Goal: Transaction & Acquisition: Purchase product/service

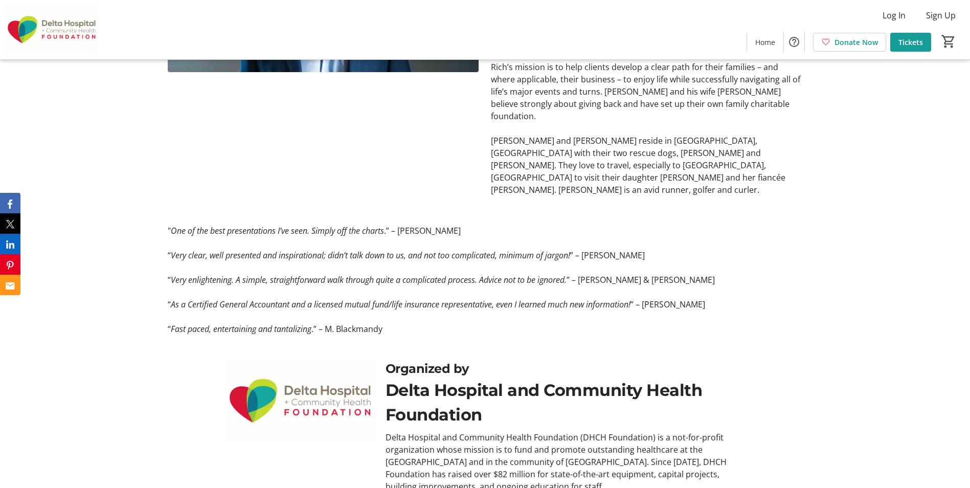
scroll to position [802, 0]
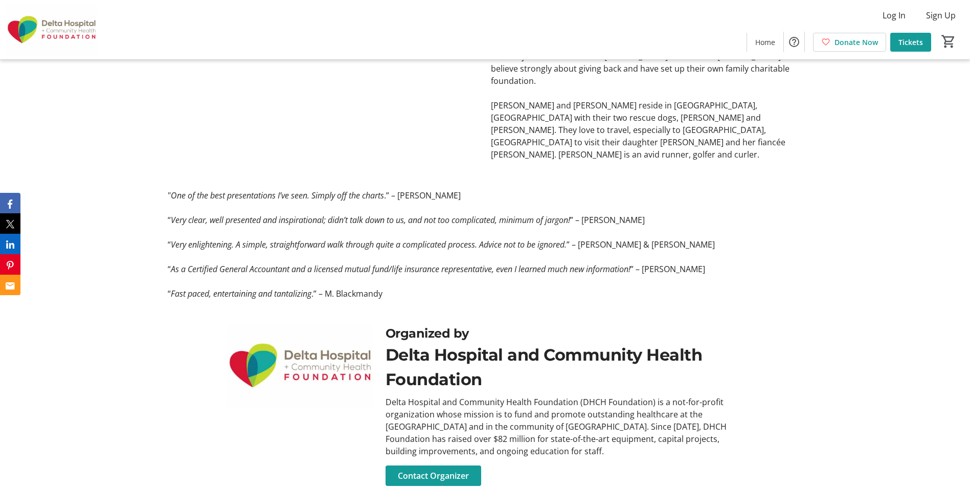
click at [586, 400] on div "Delta Hospital and Community Health Foundation (DHCH Foundation) is a not-for-p…" at bounding box center [564, 426] width 358 height 61
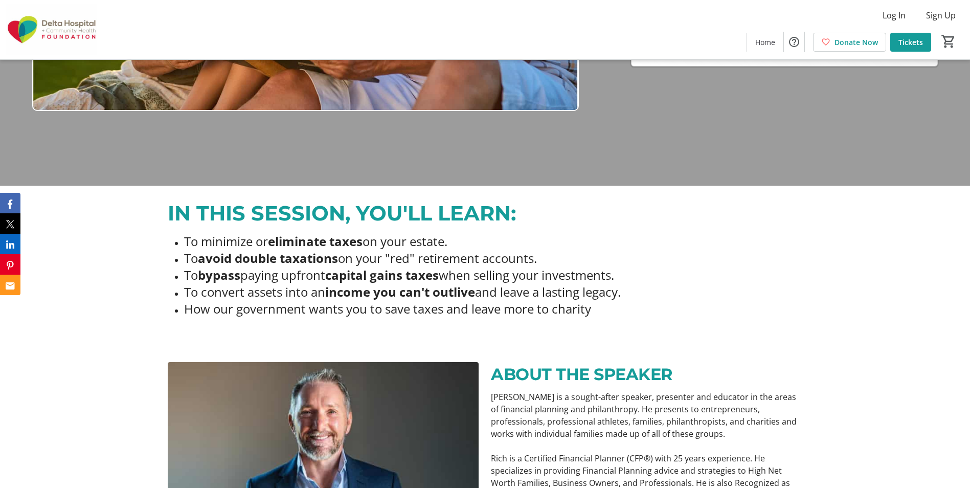
scroll to position [409, 0]
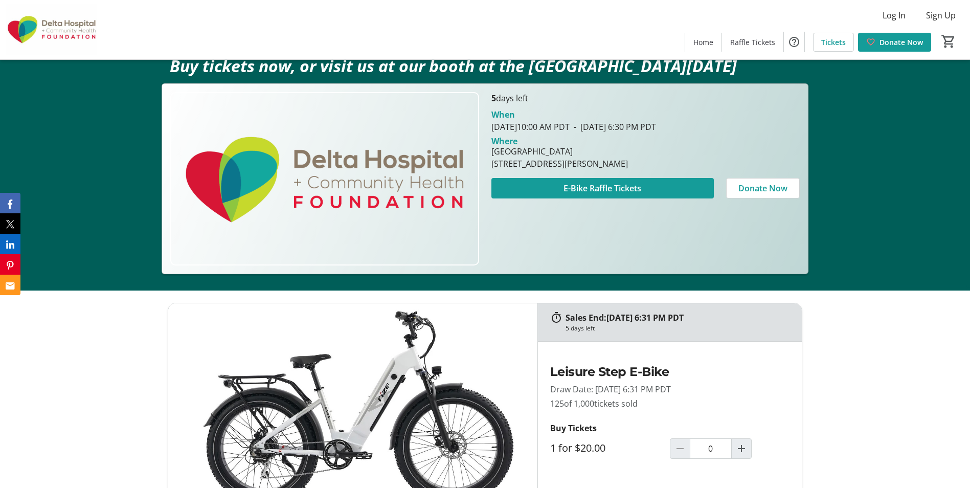
scroll to position [256, 0]
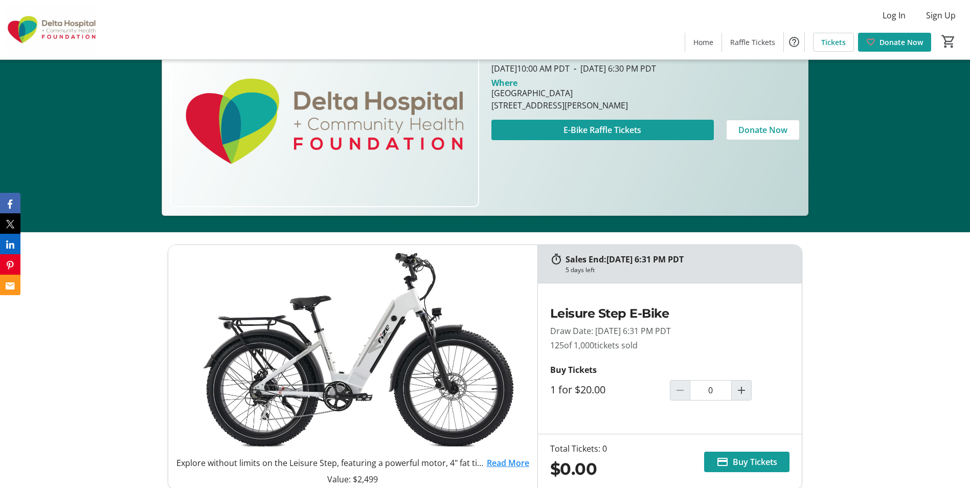
drag, startPoint x: 566, startPoint y: 344, endPoint x: 544, endPoint y: 345, distance: 22.0
click at [544, 345] on div "Leisure Step E-Bike Draw Date: [DATE] 6:31 PM PDT 125 of 1,000 tickets sold Buy…" at bounding box center [670, 358] width 264 height 133
